Goal: Find specific page/section: Find specific page/section

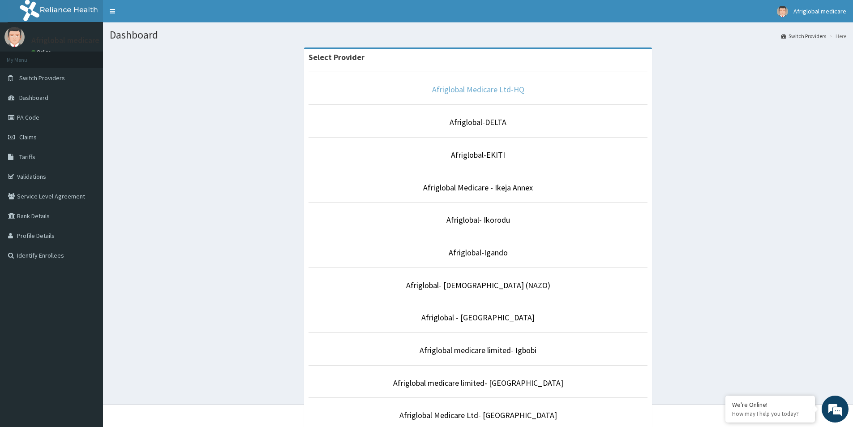
click at [468, 90] on link "Afriglobal Medicare Ltd-HQ" at bounding box center [478, 89] width 92 height 10
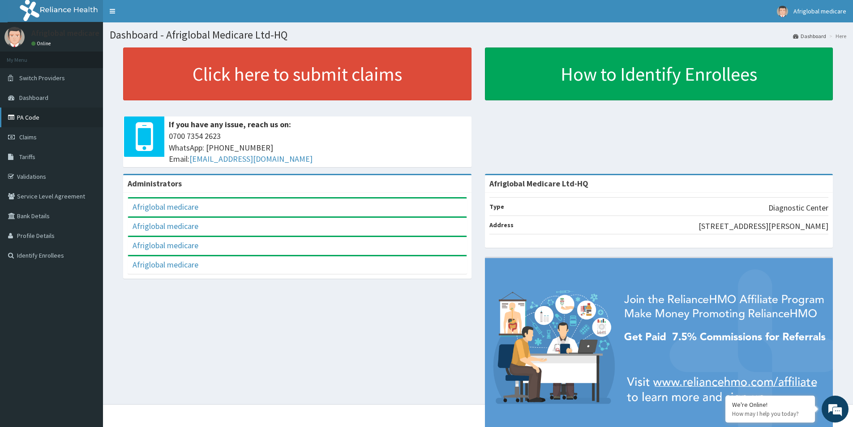
click at [43, 120] on link "PA Code" at bounding box center [51, 117] width 103 height 20
